Goal: Task Accomplishment & Management: Complete application form

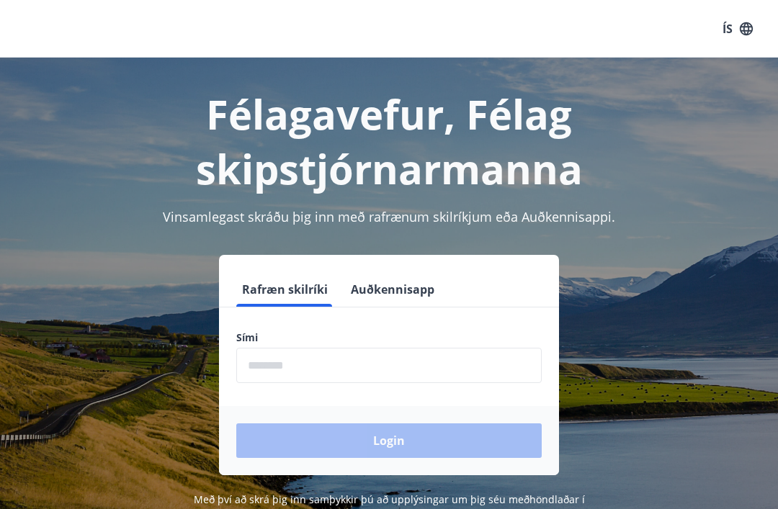
click at [302, 364] on input "phone" at bounding box center [388, 365] width 305 height 35
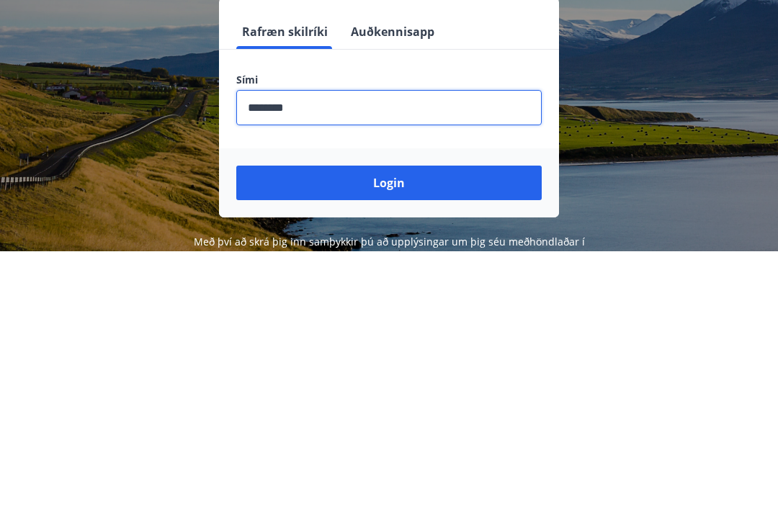
type input "********"
click at [426, 423] on button "Login" at bounding box center [388, 440] width 305 height 35
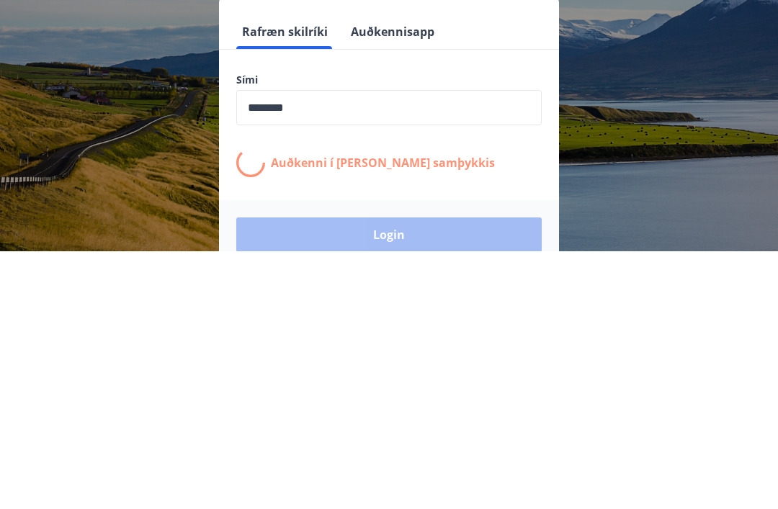
scroll to position [225, 0]
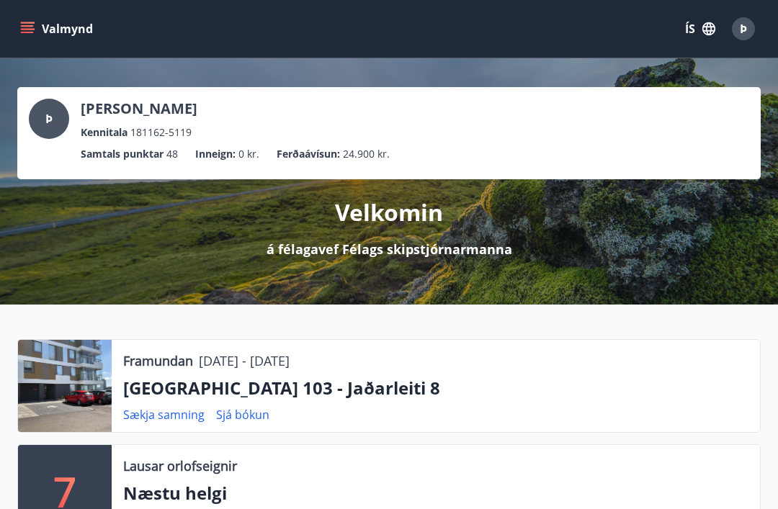
click at [35, 34] on button "Valmynd" at bounding box center [57, 29] width 81 height 26
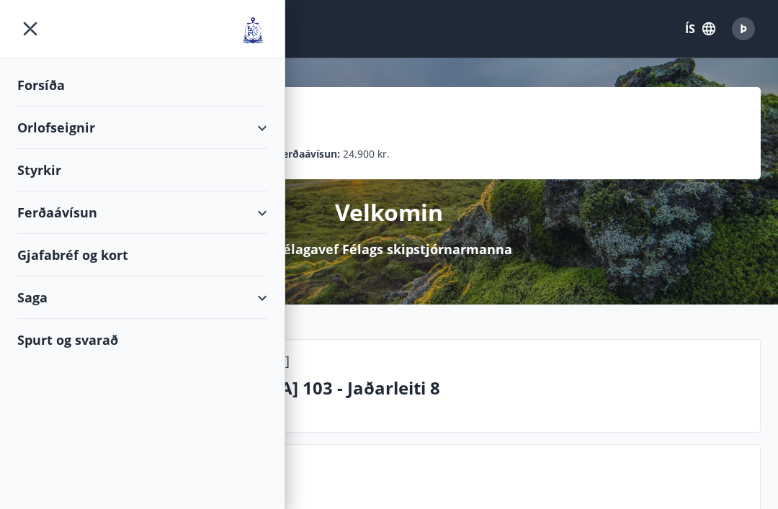
click at [70, 107] on div "Styrkir" at bounding box center [142, 85] width 250 height 42
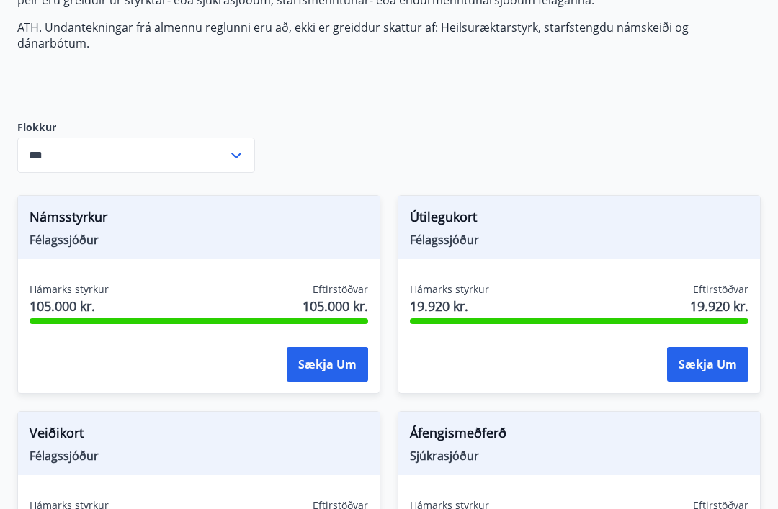
scroll to position [378, 0]
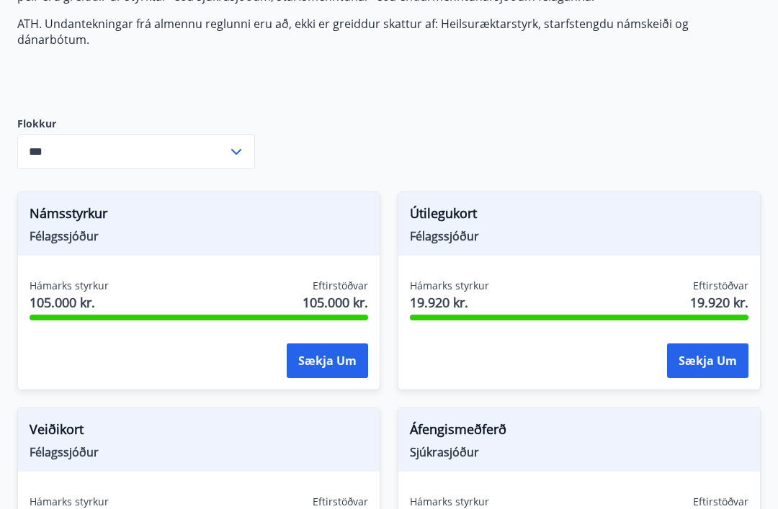
click at [244, 146] on div "*** ​" at bounding box center [136, 152] width 238 height 35
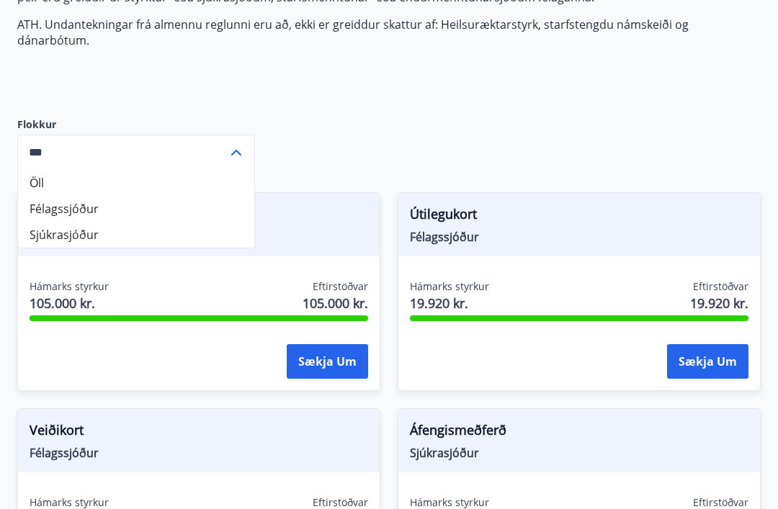
click at [96, 205] on li "Félagssjóður" at bounding box center [136, 209] width 236 height 26
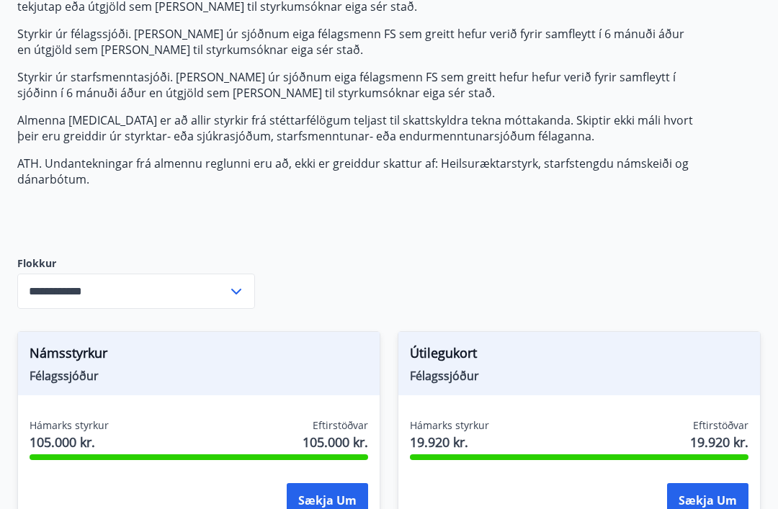
scroll to position [237, 0]
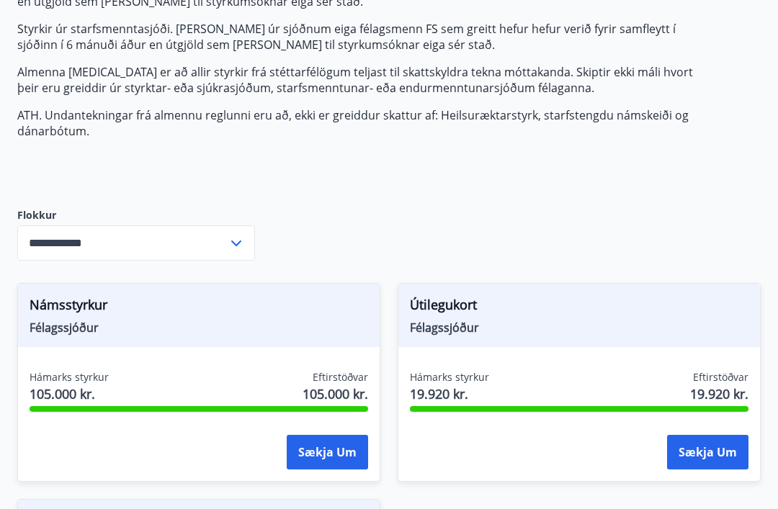
click at [237, 235] on icon at bounding box center [236, 243] width 17 height 17
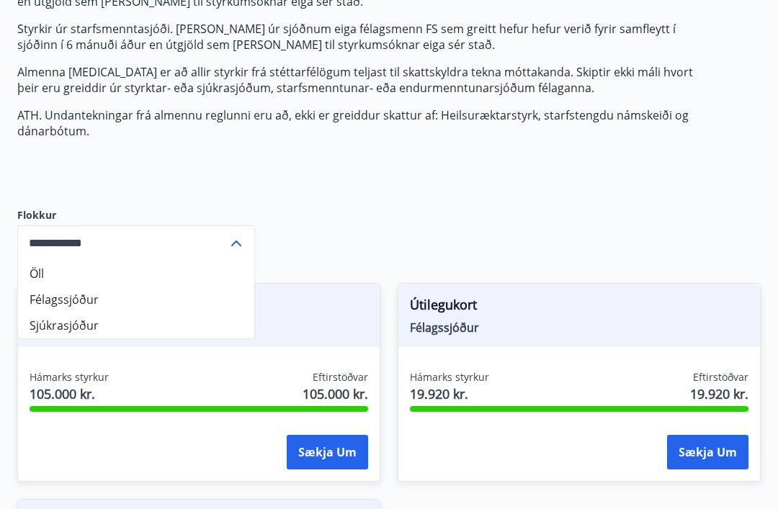
click at [55, 261] on li "Öll" at bounding box center [136, 274] width 236 height 26
type input "***"
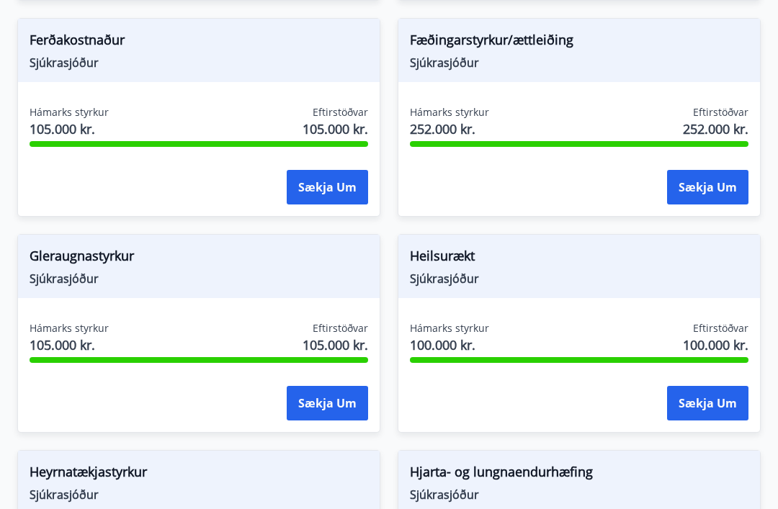
scroll to position [984, 0]
click at [713, 394] on button "Sækja um" at bounding box center [707, 404] width 81 height 35
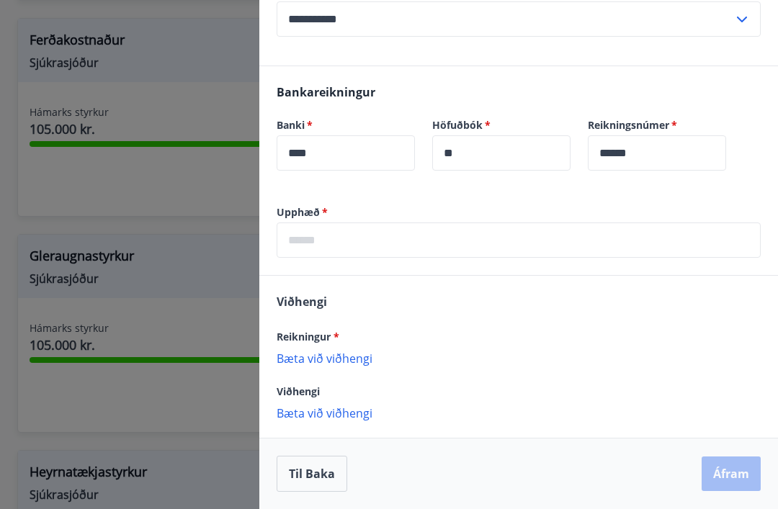
scroll to position [347, 0]
click at [359, 365] on p "Bæta við viðhengi" at bounding box center [519, 358] width 484 height 14
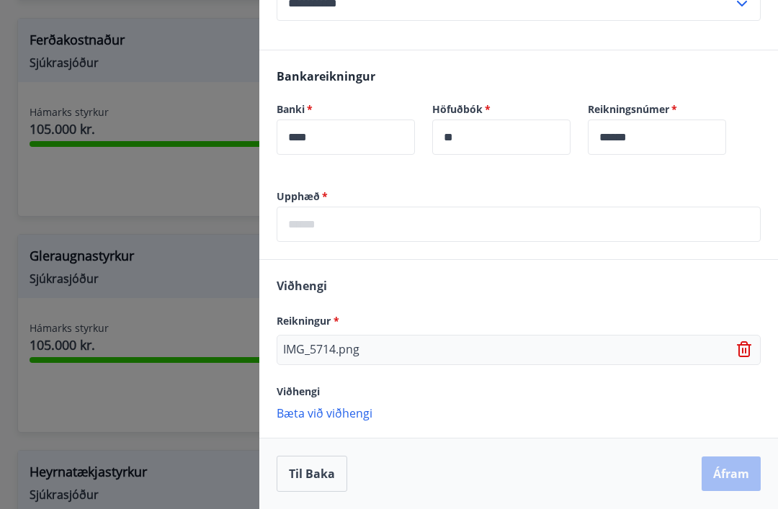
scroll to position [363, 0]
click at [394, 233] on input "text" at bounding box center [519, 224] width 484 height 35
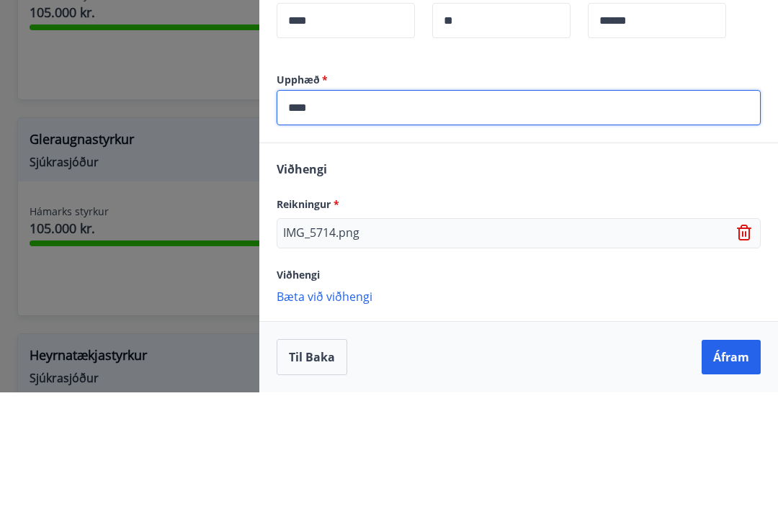
type input "*****"
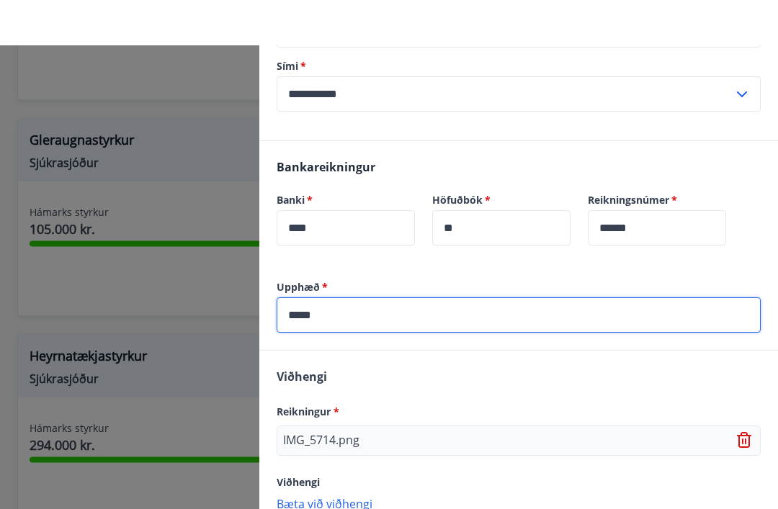
scroll to position [1146, 0]
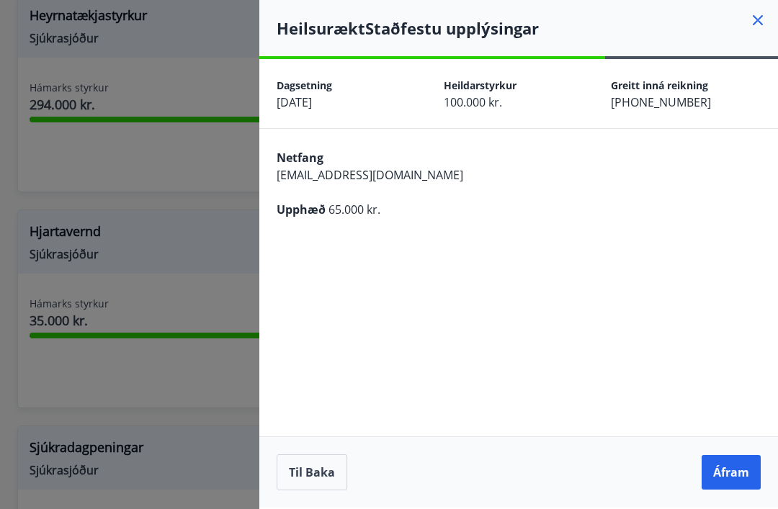
scroll to position [0, 0]
click at [733, 490] on button "Áfram" at bounding box center [730, 472] width 59 height 35
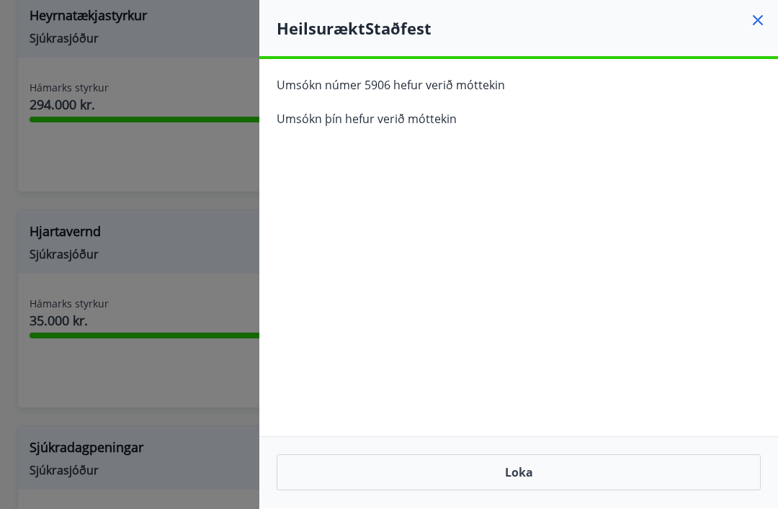
click at [614, 490] on button "Loka" at bounding box center [519, 472] width 484 height 36
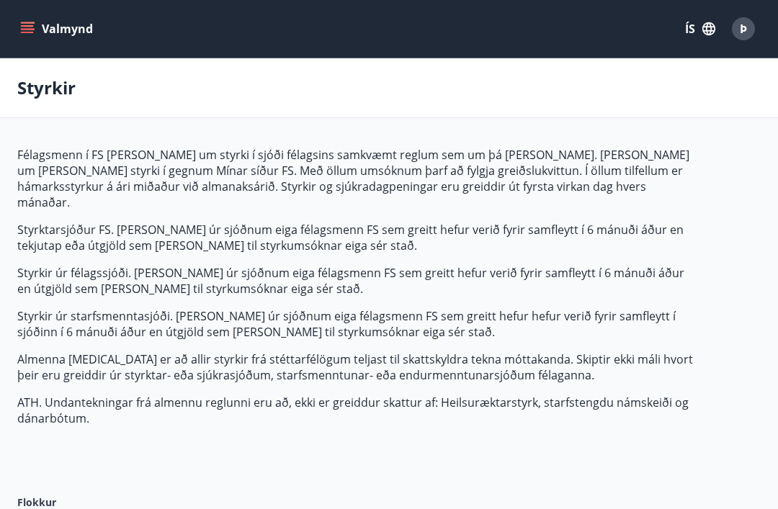
click at [45, 28] on button "Valmynd" at bounding box center [57, 29] width 81 height 26
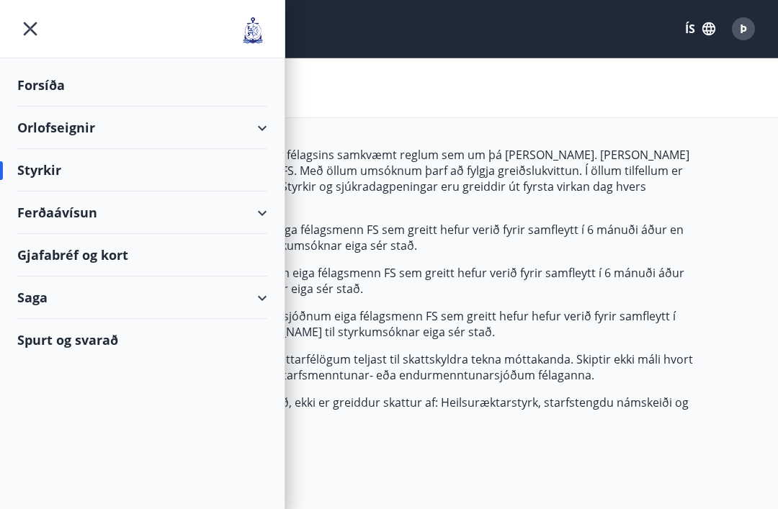
click at [108, 121] on div "Orlofseignir" at bounding box center [142, 128] width 250 height 42
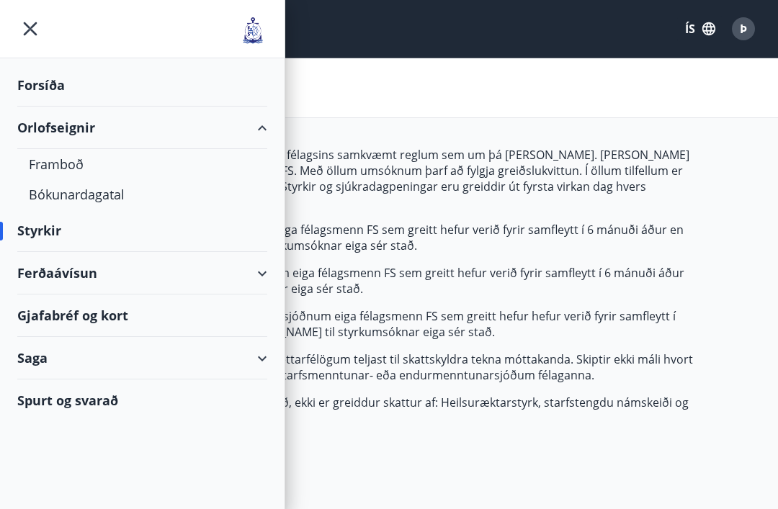
click at [122, 202] on div "Bókunardagatal" at bounding box center [142, 194] width 227 height 30
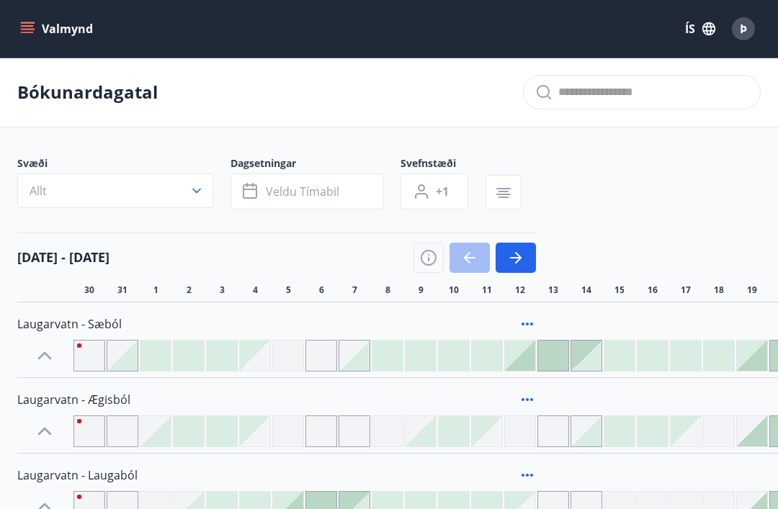
click at [204, 193] on button "Allt" at bounding box center [115, 191] width 196 height 35
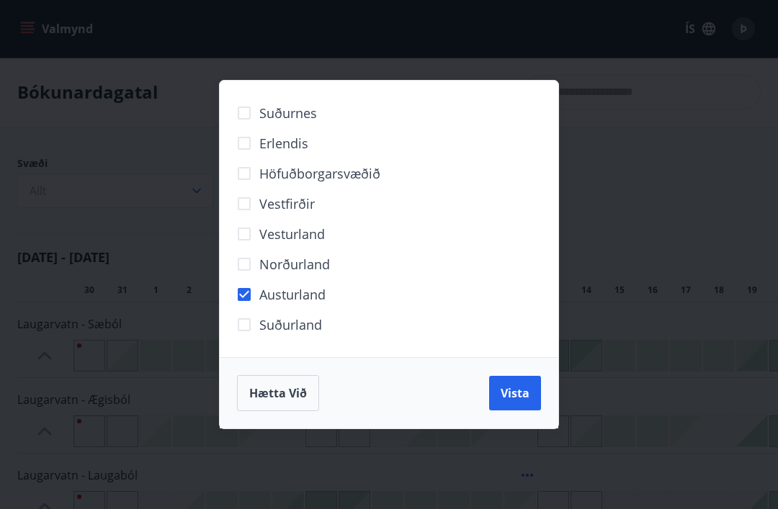
click at [517, 394] on span "Vista" at bounding box center [514, 393] width 29 height 16
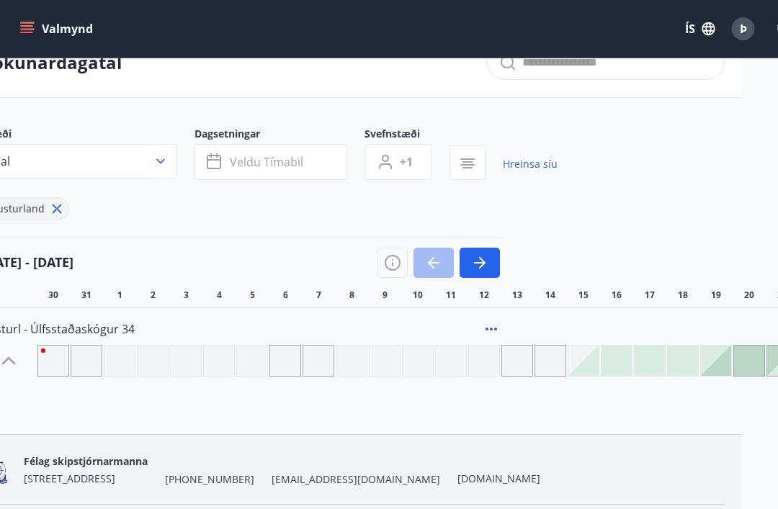
scroll to position [30, 0]
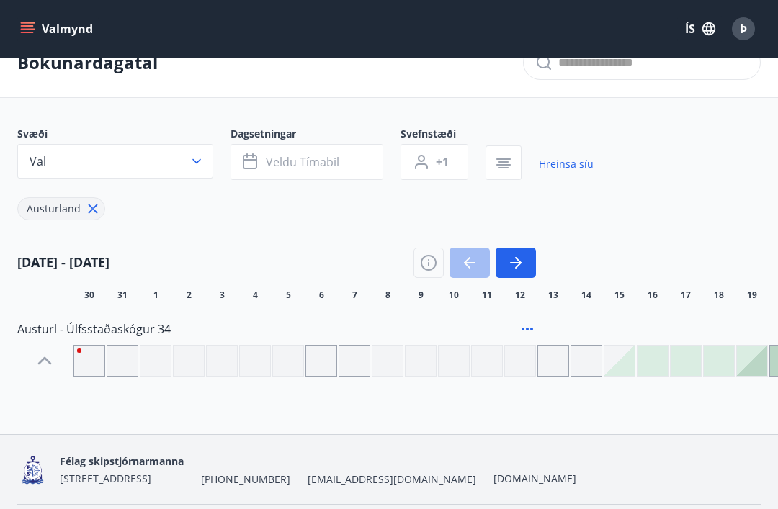
click at [99, 362] on div at bounding box center [89, 361] width 32 height 32
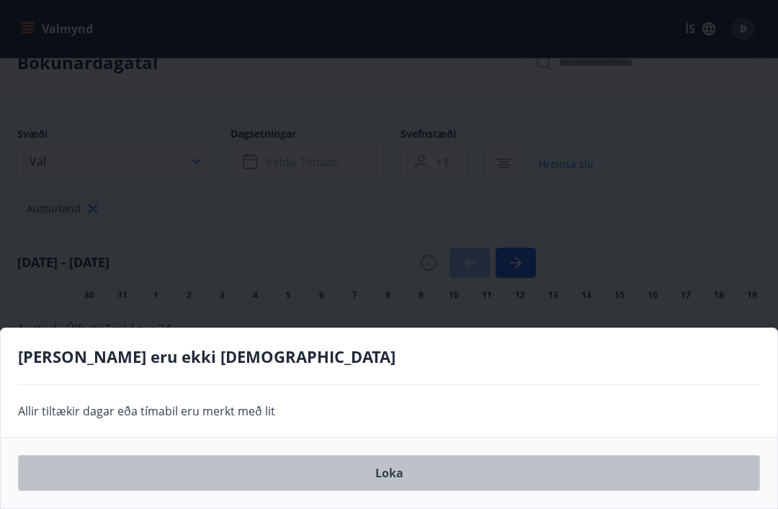
click at [396, 491] on button "Loka" at bounding box center [389, 473] width 742 height 36
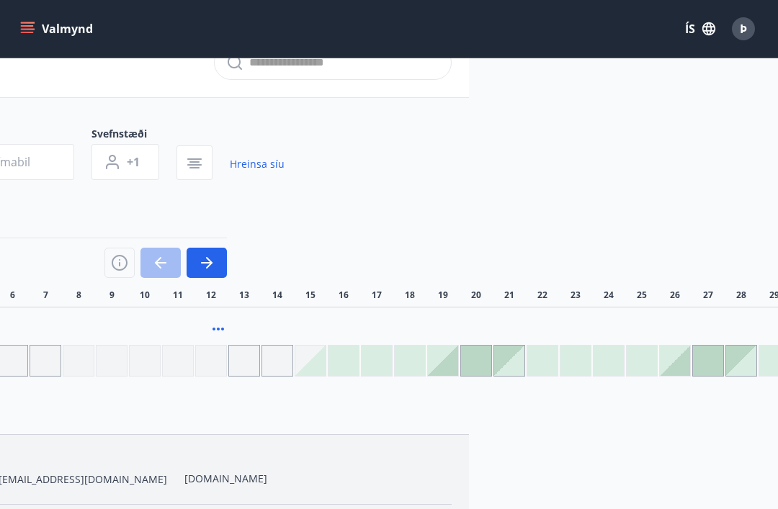
scroll to position [30, 321]
